Goal: Check status: Check status

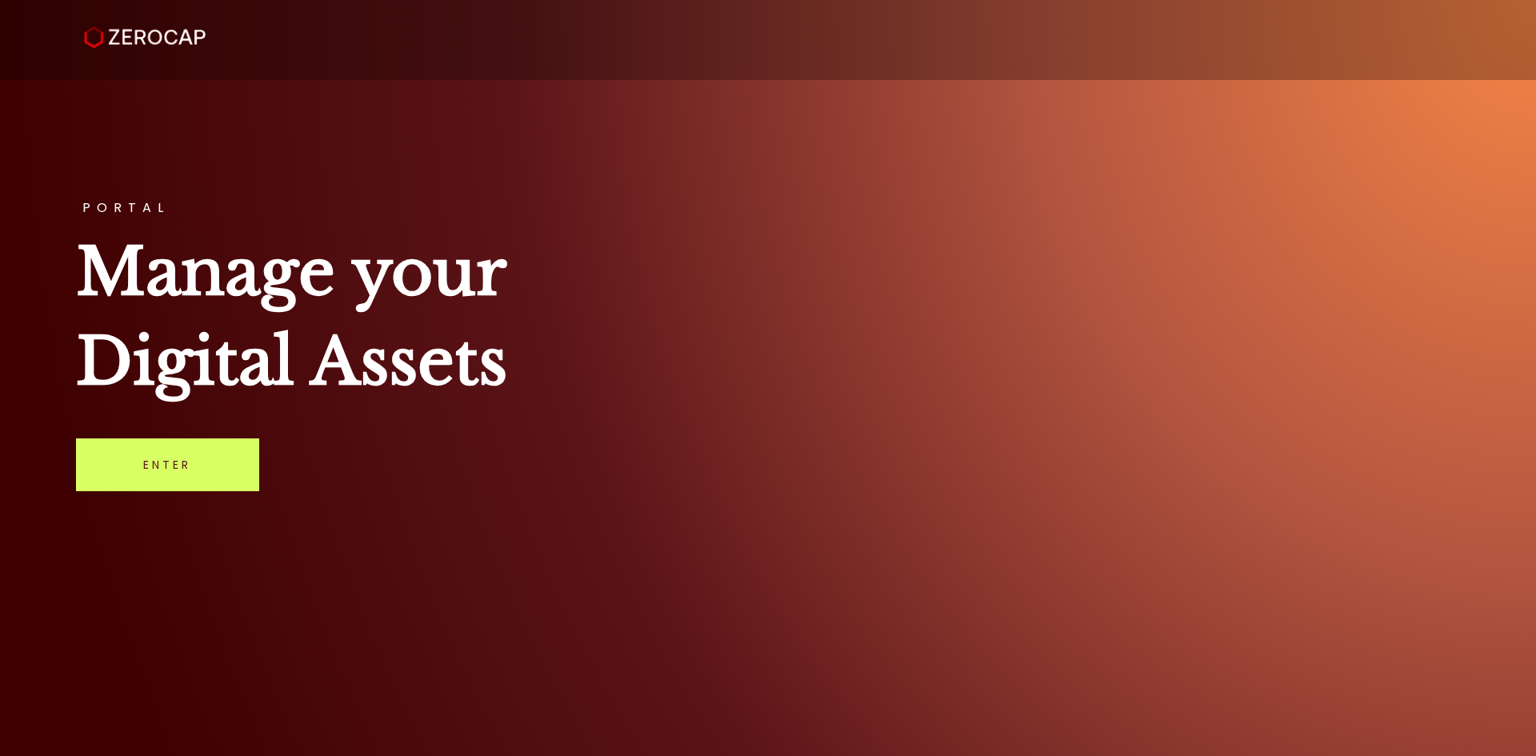
click at [82, 500] on div "PORTAL Manage your Digital Assets Enter" at bounding box center [768, 378] width 1536 height 756
click at [100, 474] on link "Enter" at bounding box center [167, 464] width 183 height 53
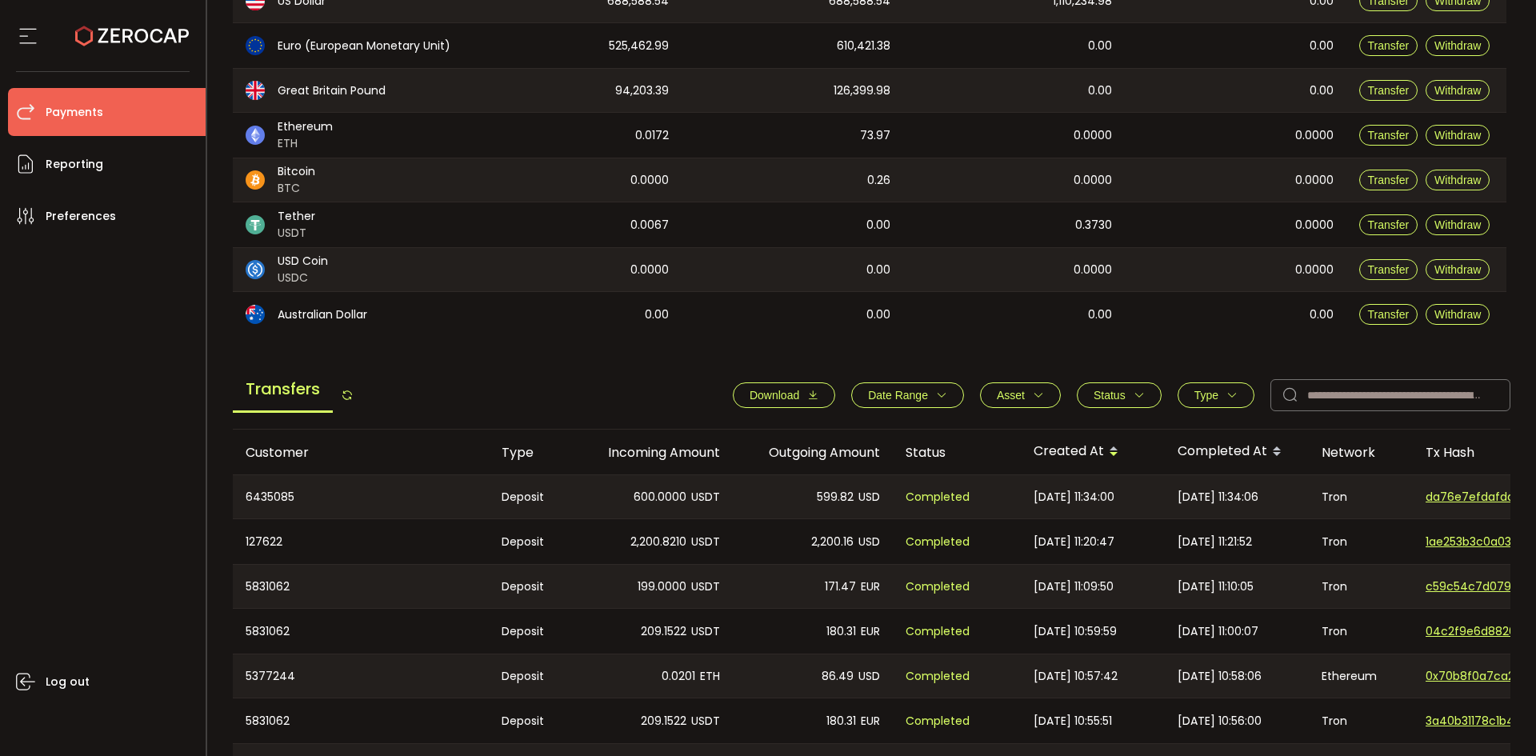
scroll to position [320, 0]
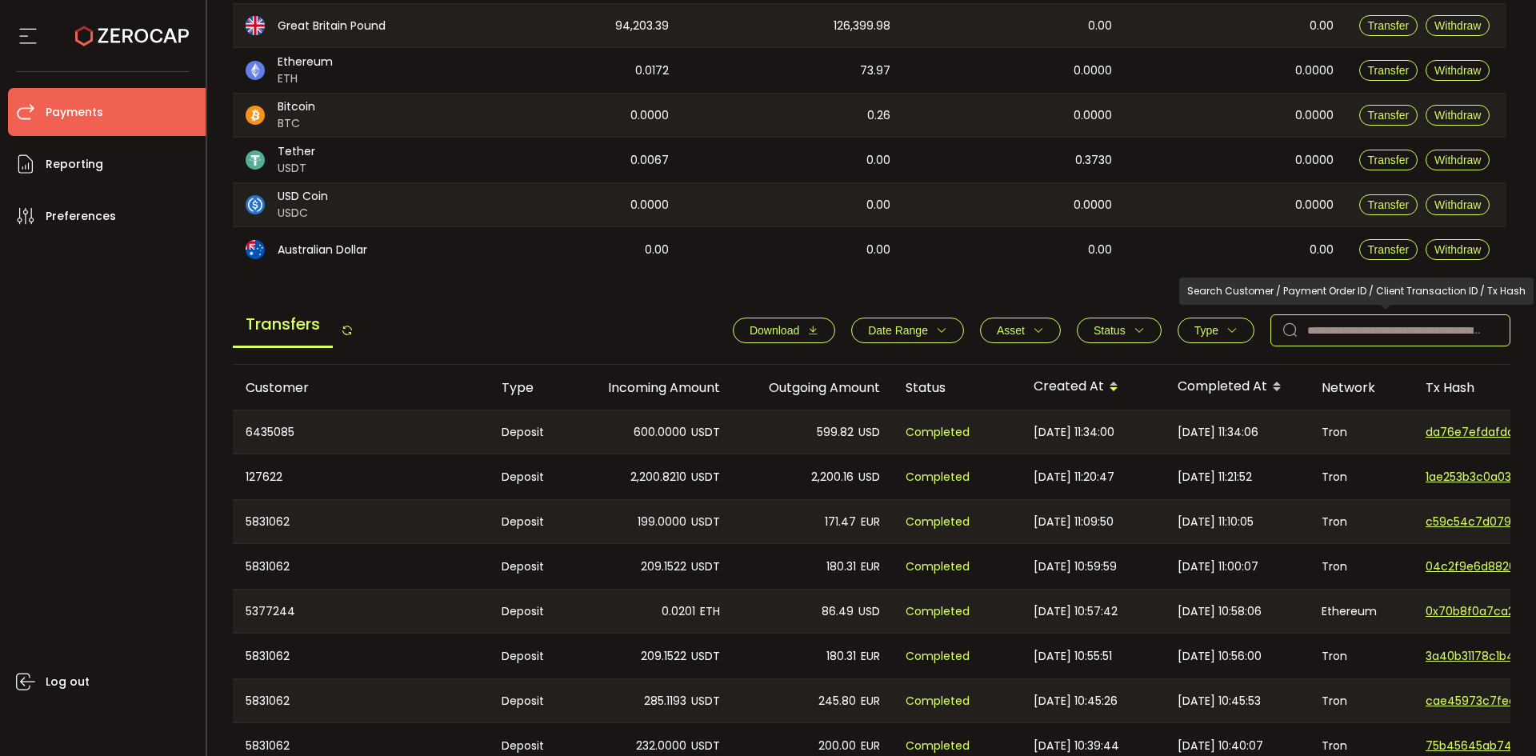
click at [1434, 332] on input "text" at bounding box center [1390, 330] width 240 height 32
paste input "*******"
type input "*******"
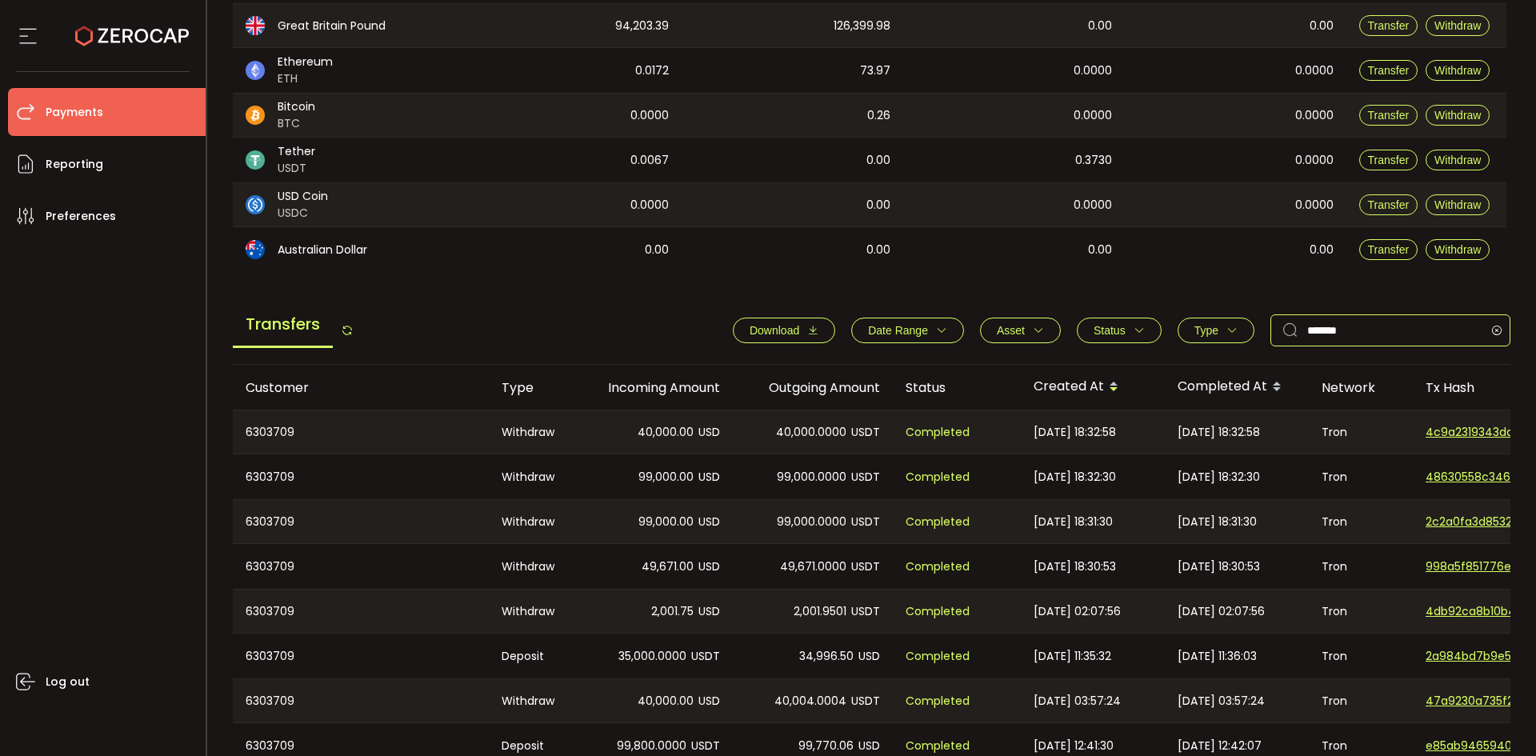
scroll to position [480, 0]
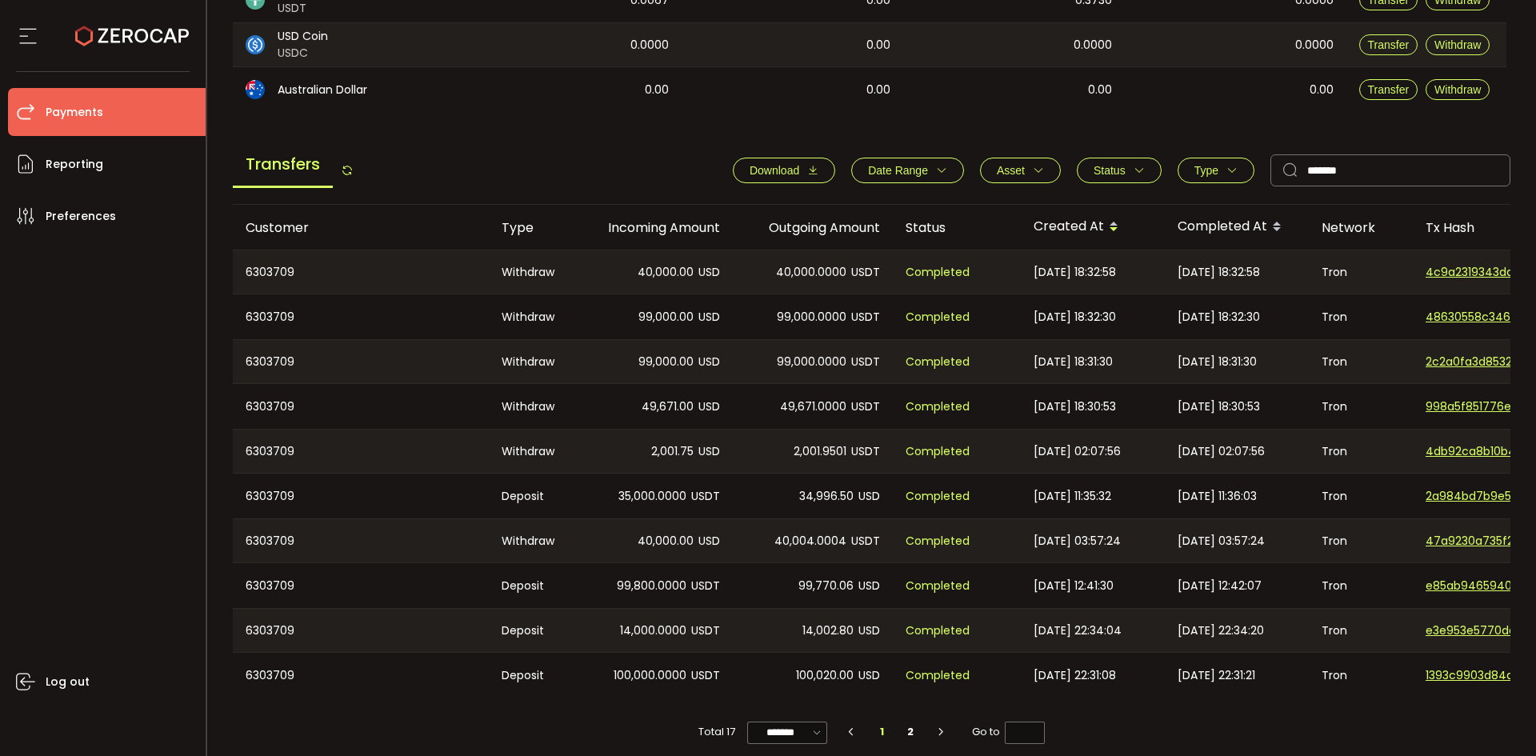
drag, startPoint x: 1033, startPoint y: 697, endPoint x: 1081, endPoint y: 705, distance: 47.9
click at [1081, 705] on div "Customer Type Incoming Amount Outgoing Amount Status Created At Completed At Ne…" at bounding box center [872, 478] width 1278 height 546
click at [1181, 722] on div "Total 17 ******* 10/page 20/page 50/page 100/page 1 2 Go to *" at bounding box center [872, 724] width 1278 height 54
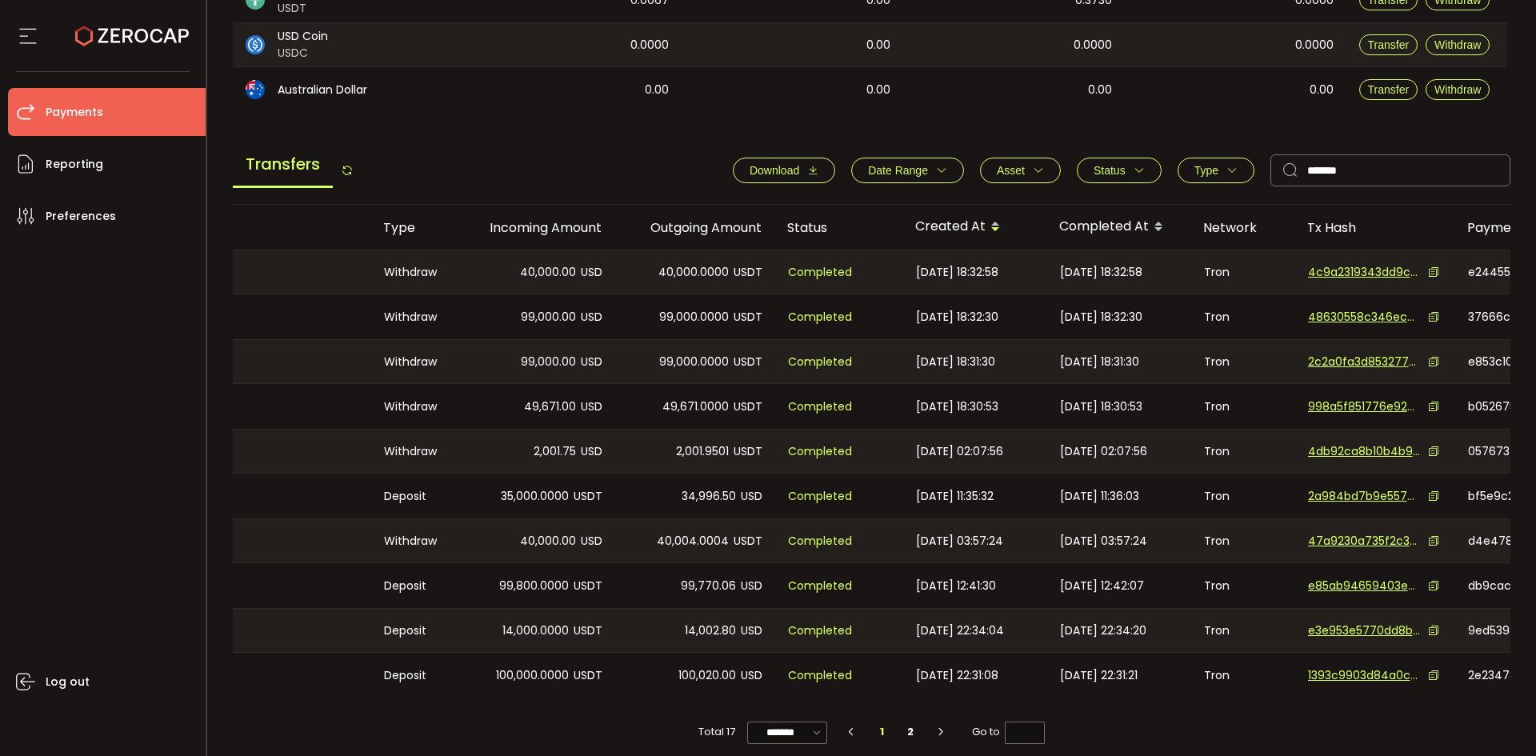
scroll to position [0, 131]
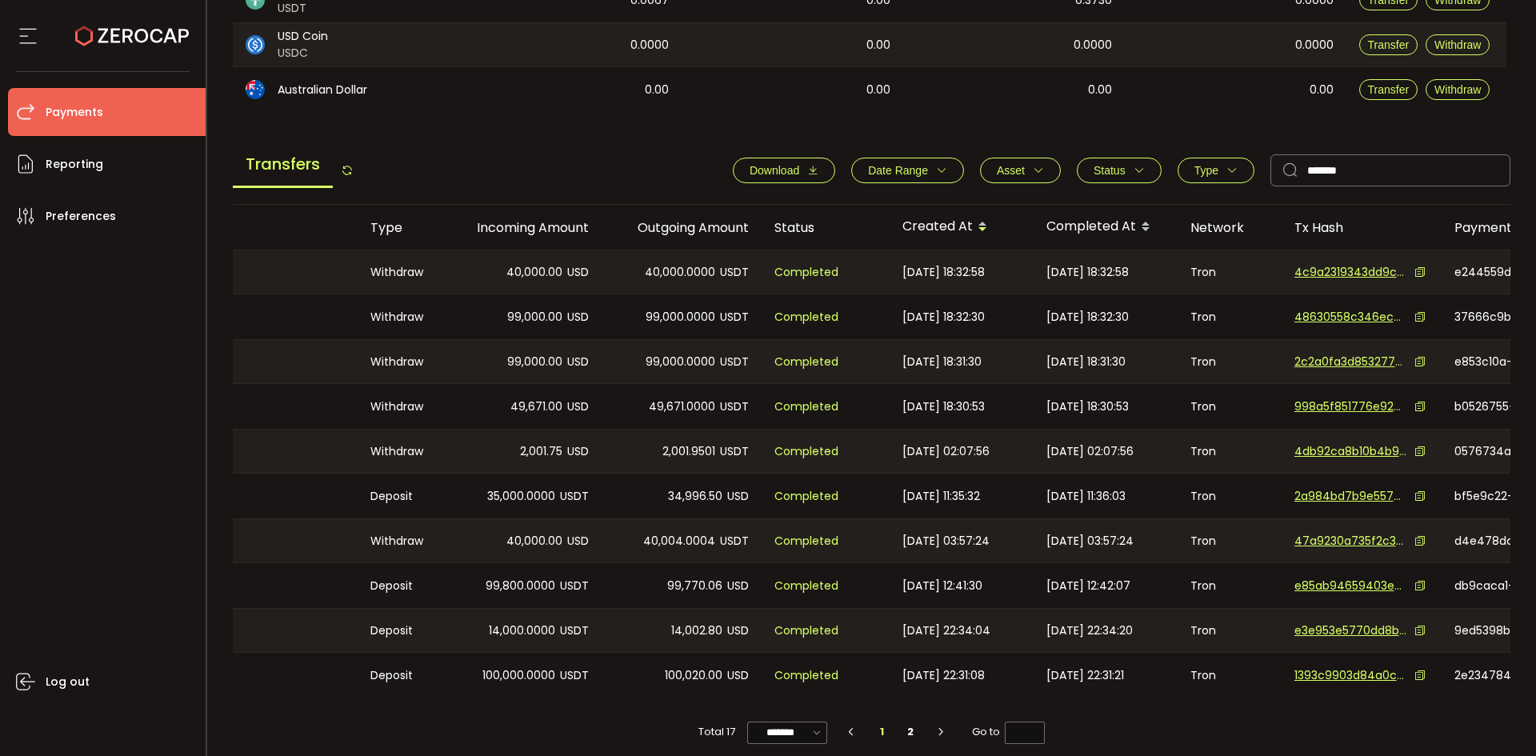
click at [1416, 314] on icon at bounding box center [1419, 316] width 11 height 11
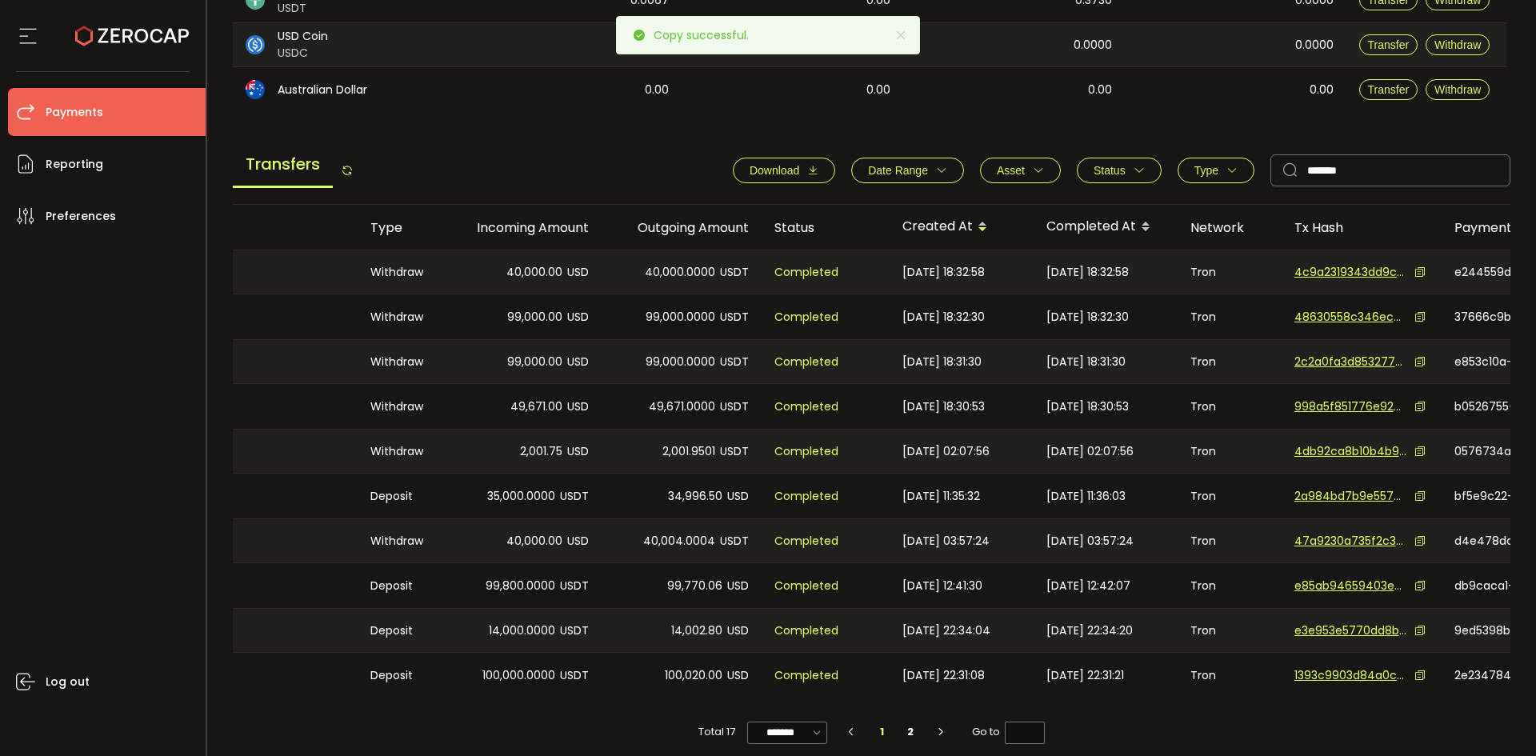
click at [1417, 362] on icon at bounding box center [1419, 361] width 11 height 11
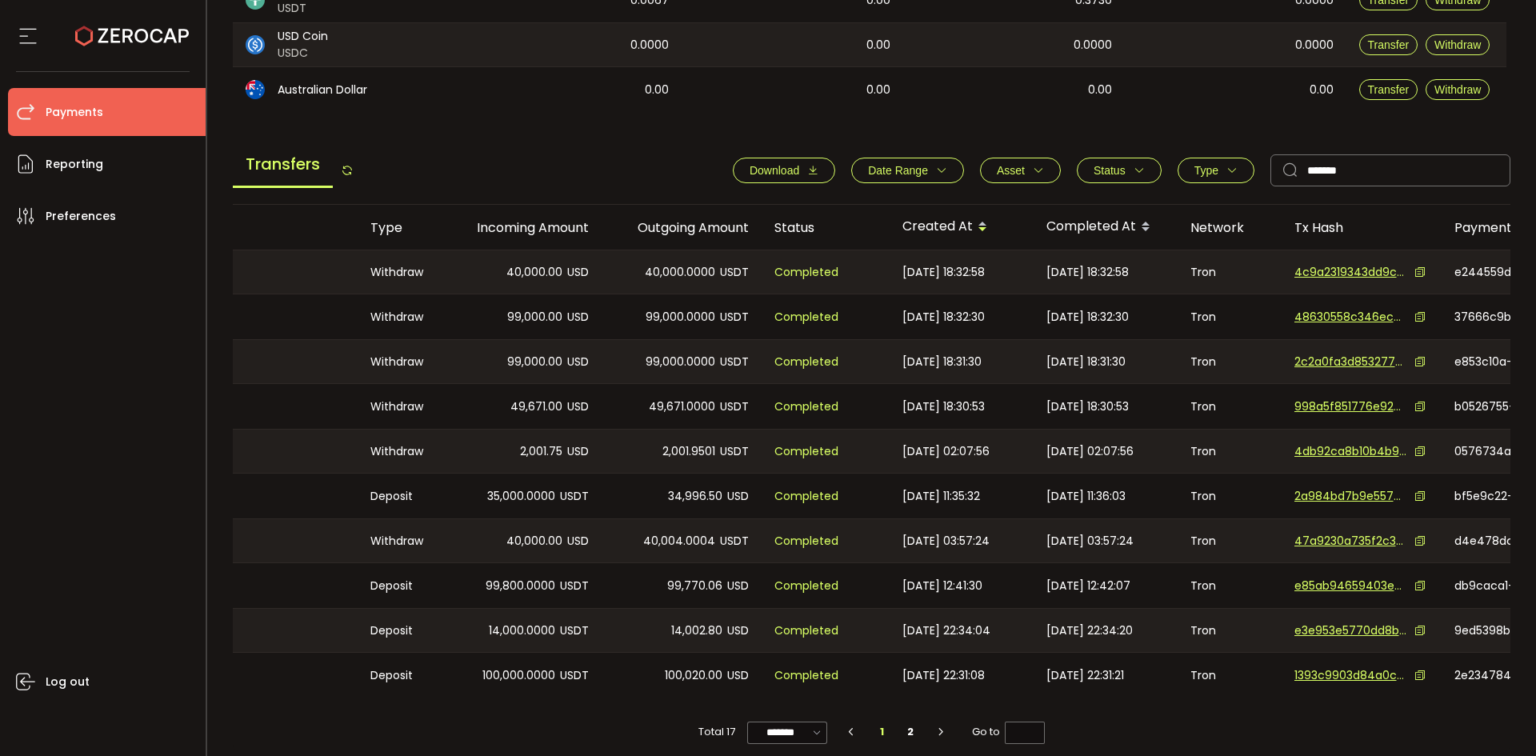
click at [1421, 310] on div "48630558c346ecea1d9b341776420d3f1cc00c72245407855aec77ad765dfe71" at bounding box center [1361, 317] width 134 height 17
click at [1421, 317] on icon at bounding box center [1419, 316] width 11 height 11
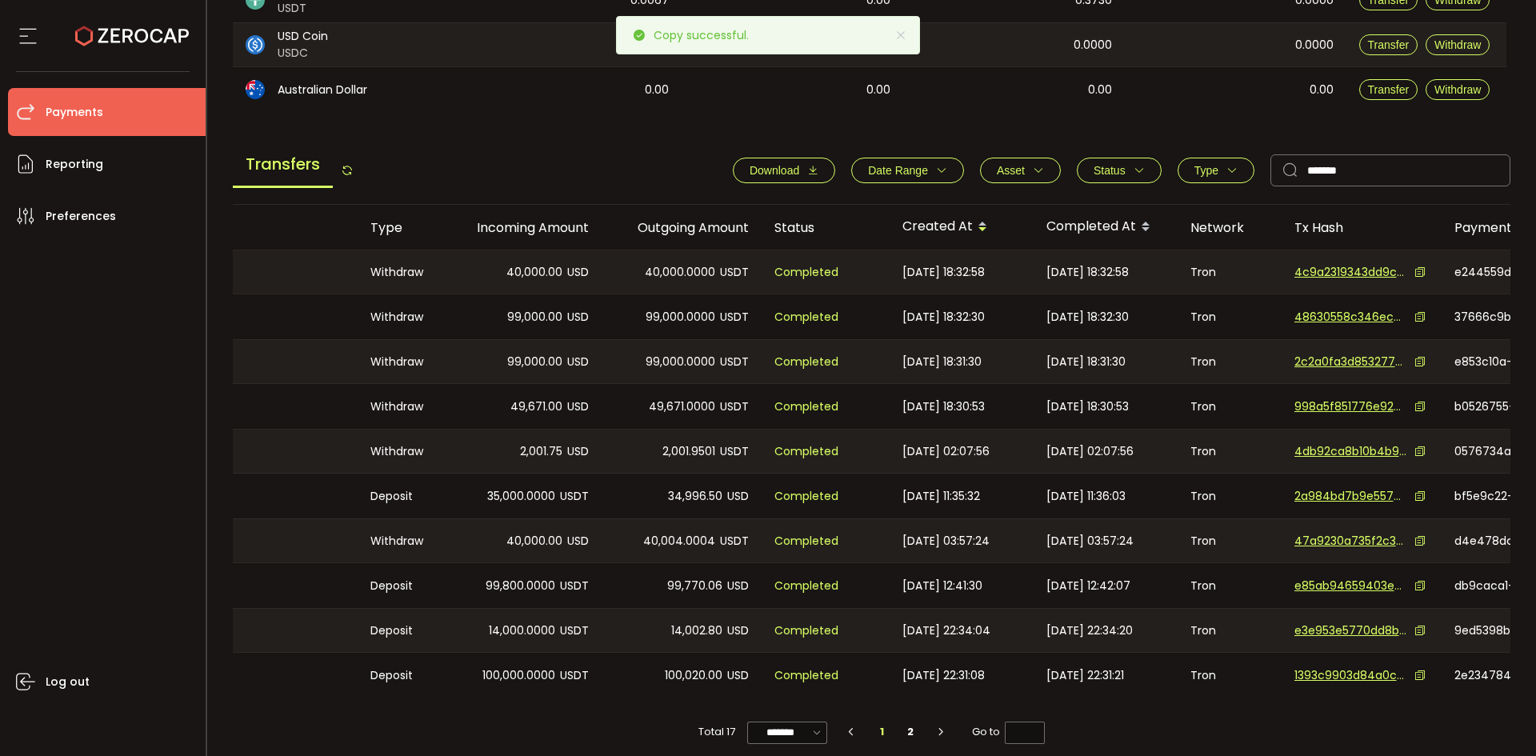
click at [1420, 360] on icon at bounding box center [1419, 361] width 11 height 11
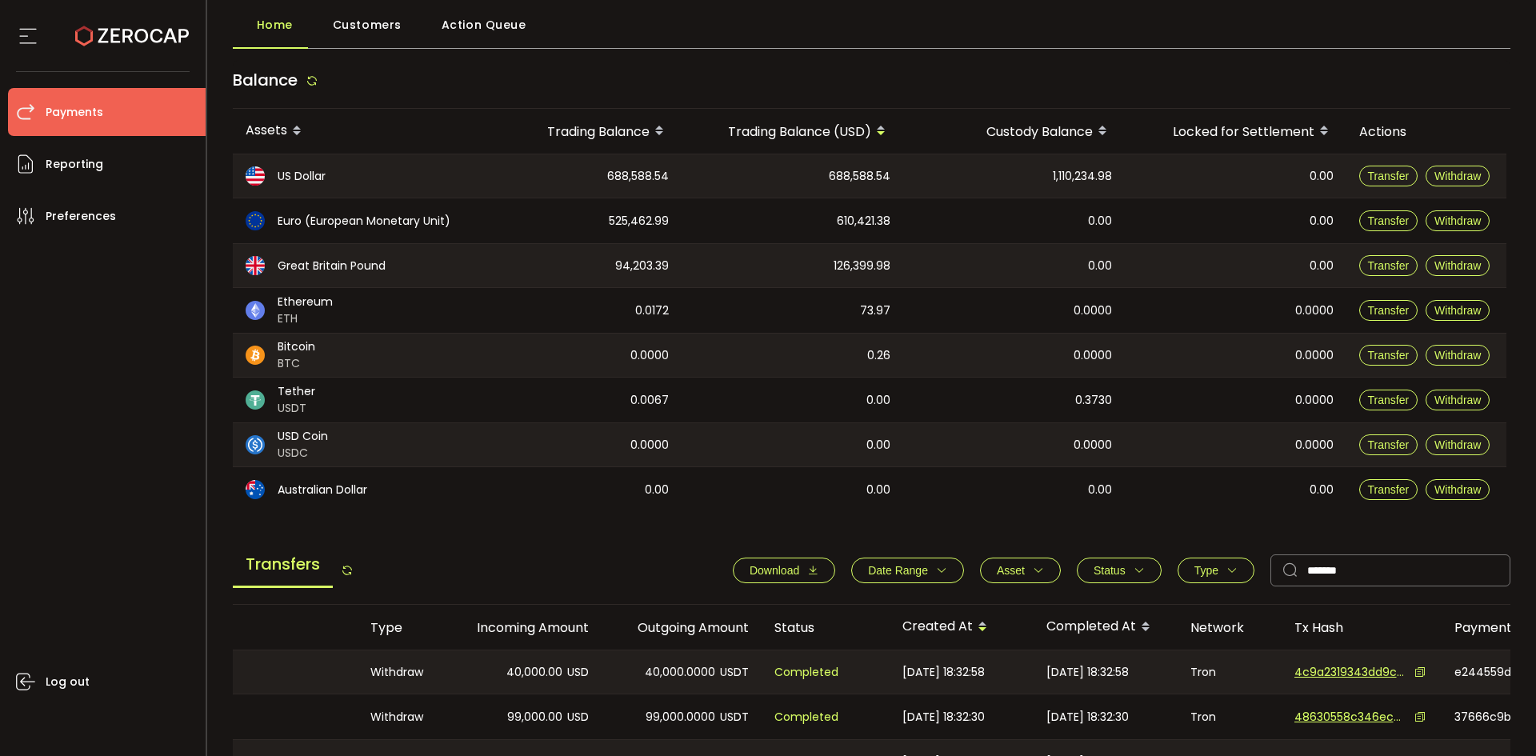
scroll to position [0, 0]
